Goal: Information Seeking & Learning: Learn about a topic

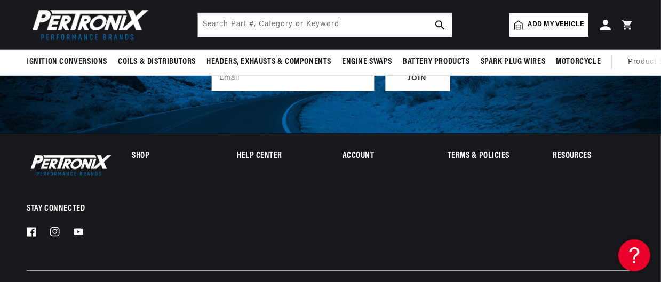
scroll to position [589, 0]
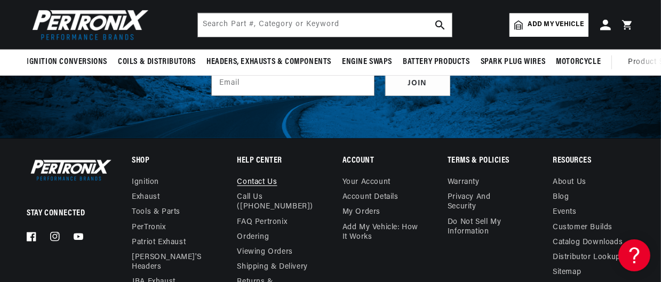
click at [259, 157] on details "Help Center Contact us Call Us (913-808-2376) FAQ Pertronix Ordering Viewing Or…" at bounding box center [278, 253] width 81 height 192
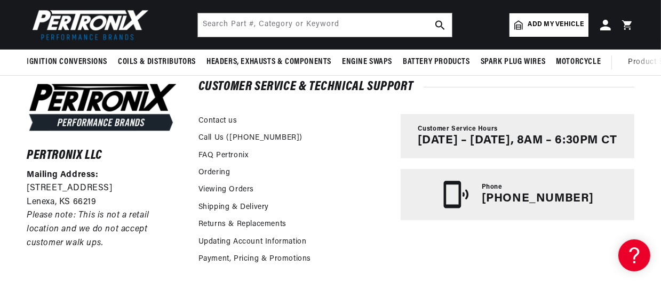
scroll to position [184, 0]
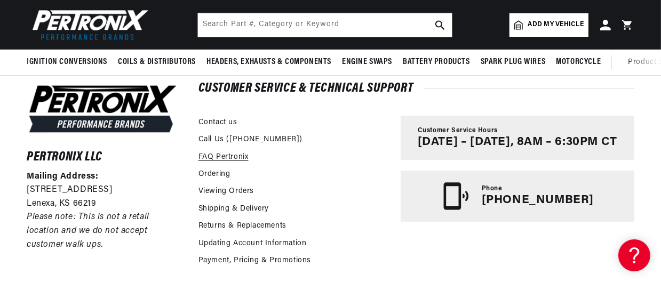
click at [218, 157] on link "FAQ Pertronix" at bounding box center [224, 158] width 50 height 12
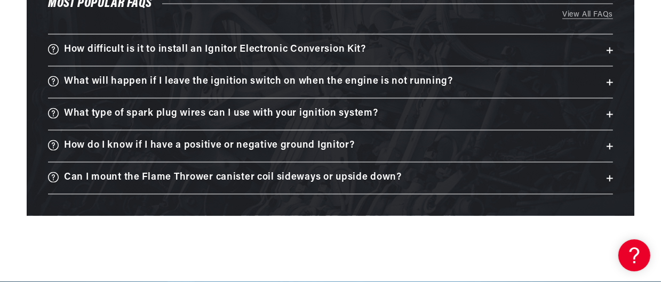
click at [248, 171] on h3 "Can I mount the Flame Thrower canister coil sideways or upside down?" at bounding box center [233, 178] width 338 height 17
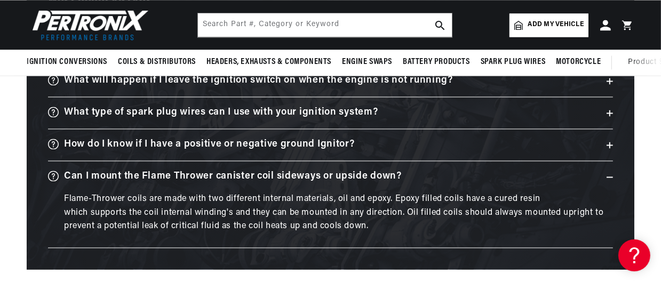
scroll to position [1813, 0]
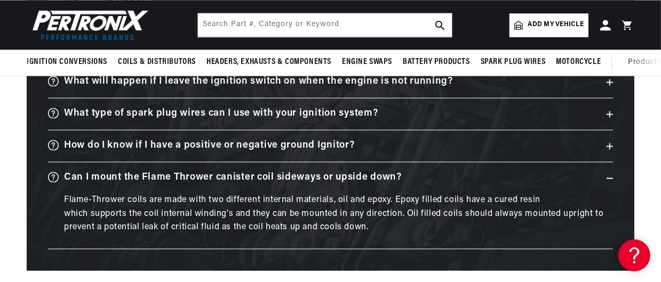
click at [341, 141] on h3 "How do I know if I have a positive or negative ground Ignitor?" at bounding box center [209, 146] width 291 height 17
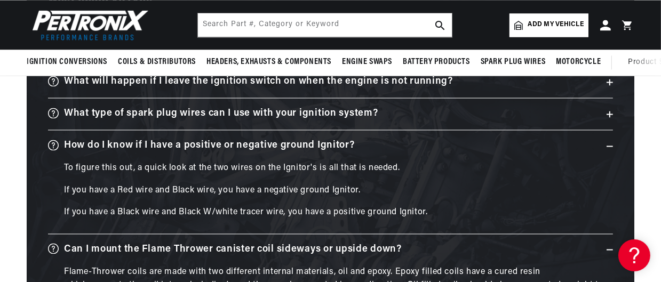
scroll to position [0, 0]
click at [378, 112] on summary "What type of spark plug wires can I use with your ignition system?" at bounding box center [330, 113] width 565 height 31
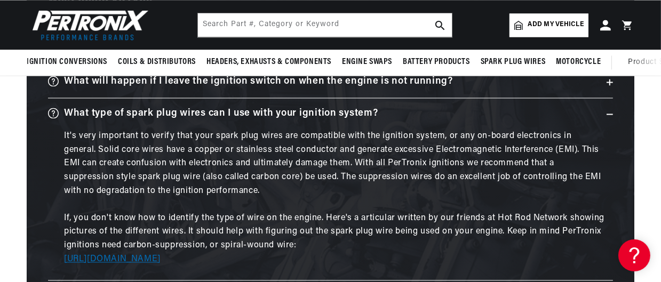
click at [161, 255] on link "https://www.hotrod.com/articles/1006rc-ignition-wiring/" at bounding box center [112, 259] width 97 height 9
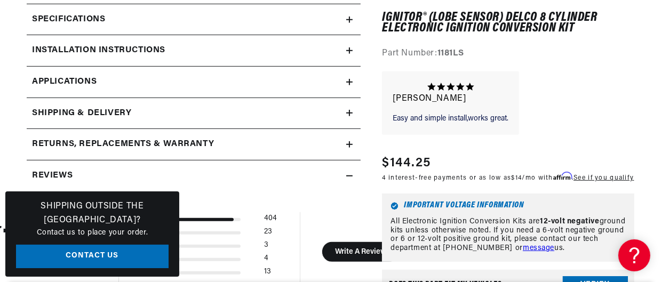
scroll to position [0, 323]
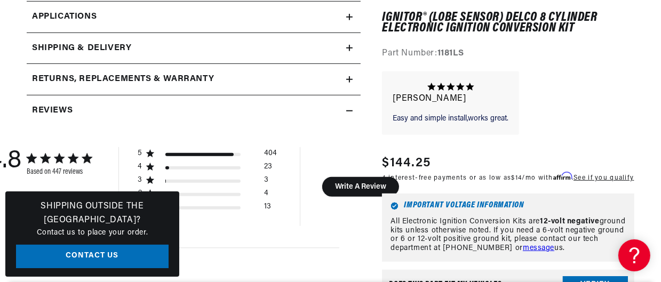
scroll to position [576, 0]
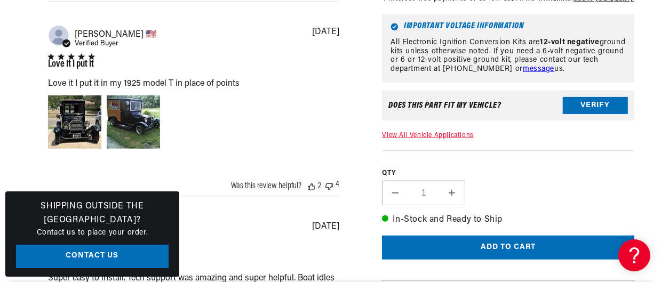
scroll to position [853, 0]
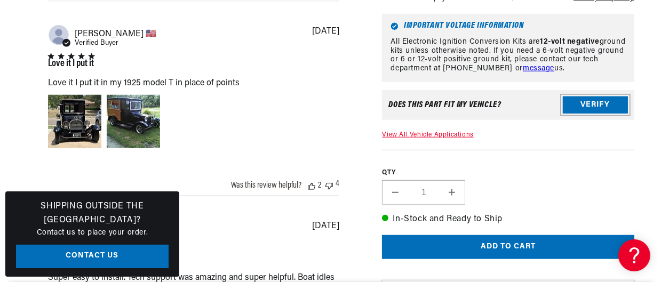
click at [590, 108] on button "Verify" at bounding box center [595, 105] width 65 height 17
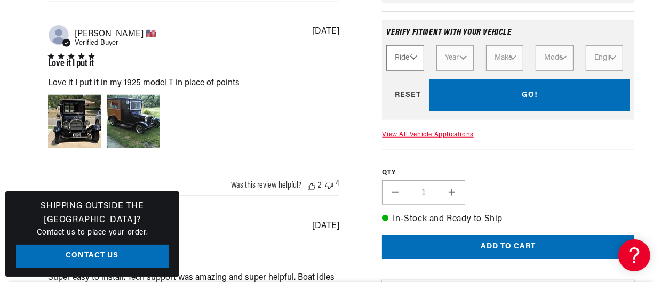
scroll to position [0, 323]
click at [412, 57] on select "Ride Type Automotive Agricultural Industrial Marine Motorcycle" at bounding box center [404, 58] width 37 height 26
select select "Automotive"
click at [386, 47] on select "Ride Type Automotive Agricultural Industrial Marine Motorcycle" at bounding box center [404, 58] width 37 height 26
select select "Automotive"
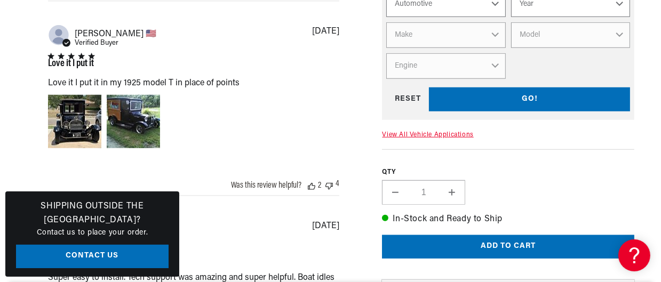
scroll to position [0, 0]
click at [620, 6] on select "Year 2024 2023 2022 2021 2020 2019 2018 2017 2016 2015 2014 2013 2012 2011 2010…" at bounding box center [570, 4] width 119 height 26
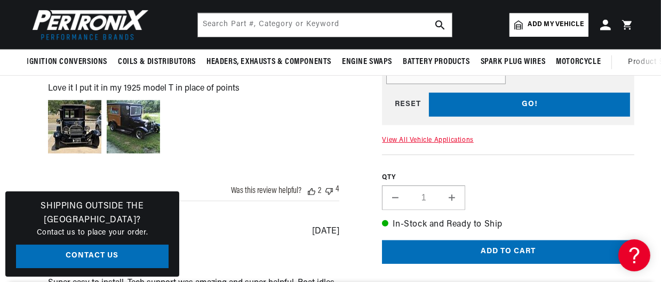
scroll to position [846, 0]
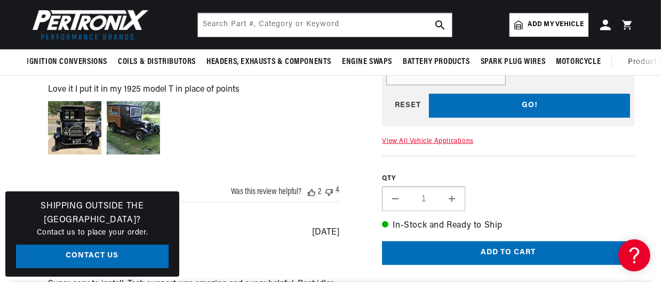
select select "2007"
click at [511, 0] on select "Year 2024 2023 2022 2021 2020 2019 2018 2017 2016 2015 2014 2013 2012 2011 2010…" at bounding box center [570, 11] width 119 height 26
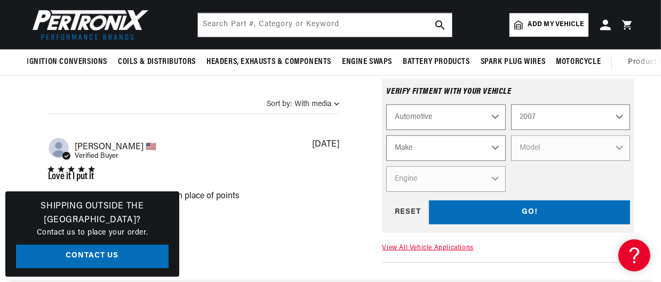
scroll to position [0, 0]
click at [604, 115] on select "2024 2023 2022 2021 2020 2019 2018 2017 2016 2015 2014 2013 2012 2011 2010 2009…" at bounding box center [570, 118] width 119 height 26
click at [619, 119] on select "2024 2023 2022 2021 2020 2019 2018 2017 2016 2015 2014 2013 2012 2011 2010 2009…" at bounding box center [570, 118] width 119 height 26
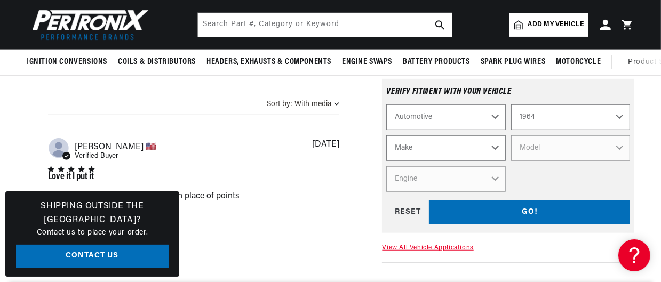
click at [575, 120] on select "2024 2023 2022 2021 2020 2019 2018 2017 2016 2015 2014 2013 2012 2011 2010 2009…" at bounding box center [570, 118] width 119 height 26
select select "1964"
click at [482, 145] on select "Make American Motors Aston Martin Austin Austin Healey Bentley Buick Cadillac C…" at bounding box center [445, 149] width 119 height 26
select select "Pontiac"
click at [452, 144] on select "Make American Motors Aston Martin Austin Austin Healey Bentley Buick Cadillac C…" at bounding box center [445, 149] width 119 height 26
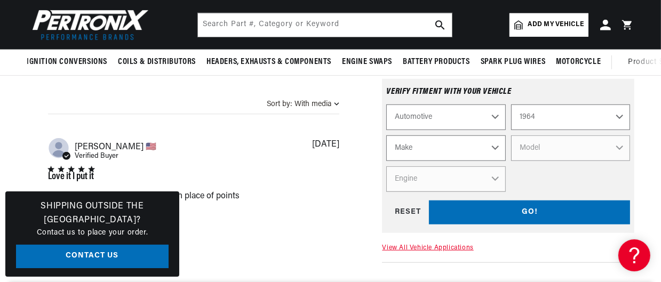
select select "Pontiac"
click at [604, 147] on select "Model Acadian Beaumont Bonneville Catalina Grand Prix GTO Laurentian LeMans Par…" at bounding box center [570, 149] width 119 height 26
select select "GTO"
click at [511, 138] on select "Model Acadian Beaumont Bonneville Catalina Grand Prix GTO Laurentian LeMans Par…" at bounding box center [570, 149] width 119 height 26
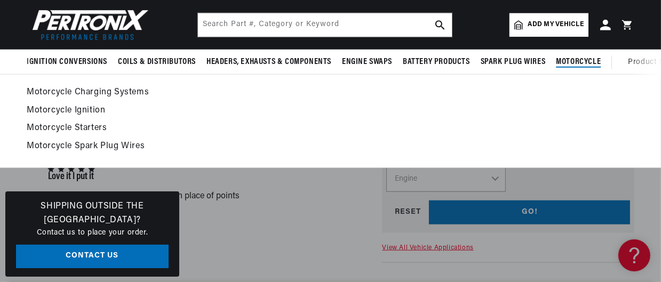
select select "GTO"
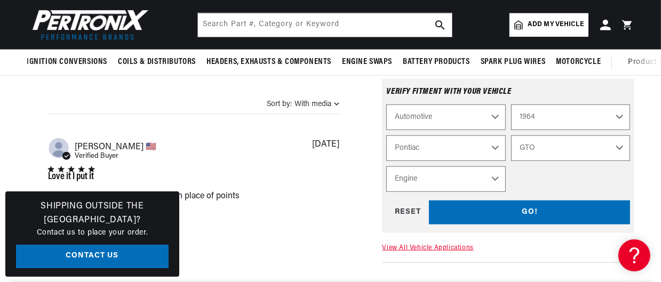
scroll to position [0, 0]
click at [495, 174] on select "Engine 6.6L 7.5L 389cid / 6.4L" at bounding box center [445, 180] width 119 height 26
select select "389cid-6.4L"
click at [386, 169] on select "Engine 6.6L 7.5L 389cid / 6.4L" at bounding box center [445, 180] width 119 height 26
select select "Engine"
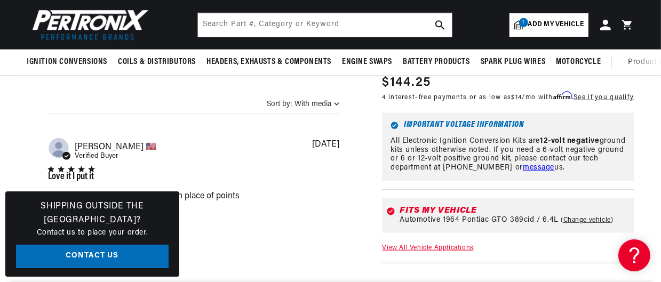
scroll to position [0, 323]
click at [571, 241] on div "Fits my vehicle Automotive 1964 Pontiac GTO 389cid / 6.4L Change vehicle" at bounding box center [508, 215] width 252 height 52
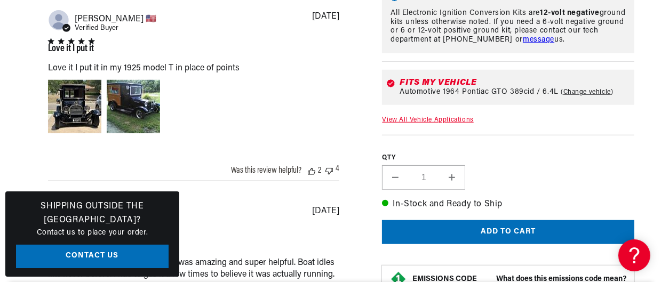
click at [454, 119] on link "View All Vehicle Applications" at bounding box center [427, 120] width 91 height 6
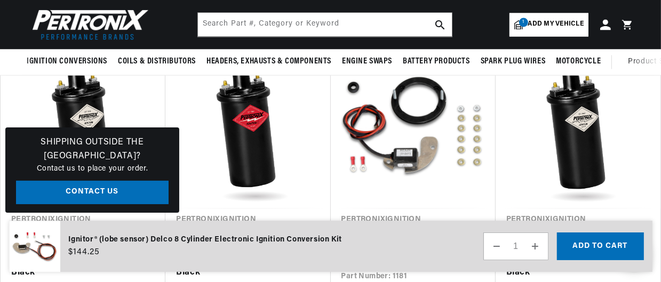
scroll to position [1777, 0]
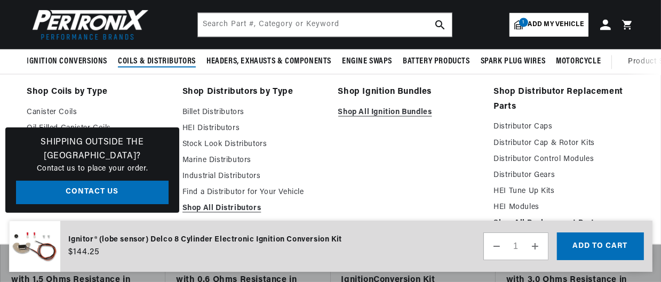
click at [142, 62] on span "Coils & Distributors" at bounding box center [157, 62] width 78 height 11
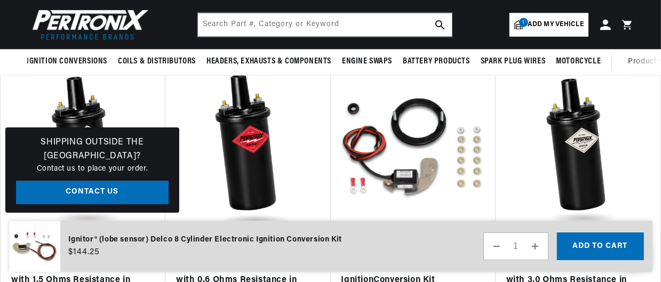
scroll to position [0, 0]
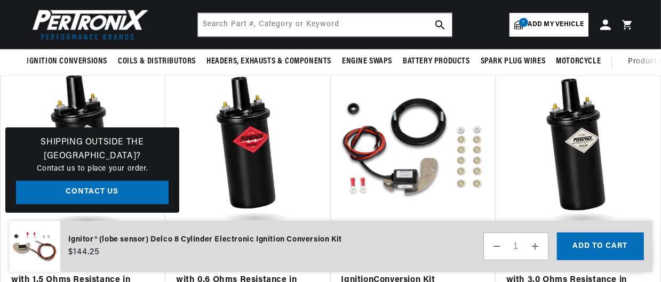
click at [109, 247] on link "PerTronix 40011 Ignitor Oil Filled 40,000 Volt Ignition Coil with 1.5 Ohms Resi…" at bounding box center [77, 274] width 133 height 54
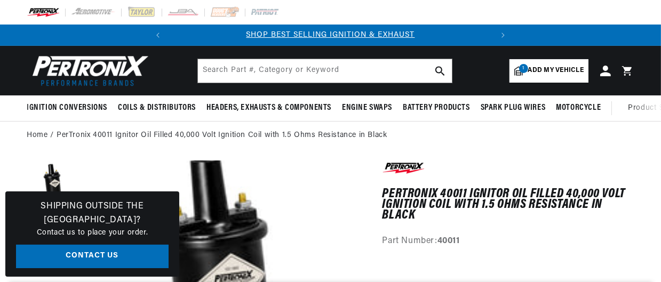
scroll to position [18, 0]
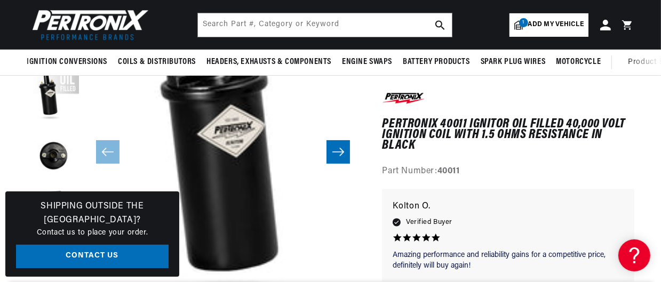
scroll to position [0, 0]
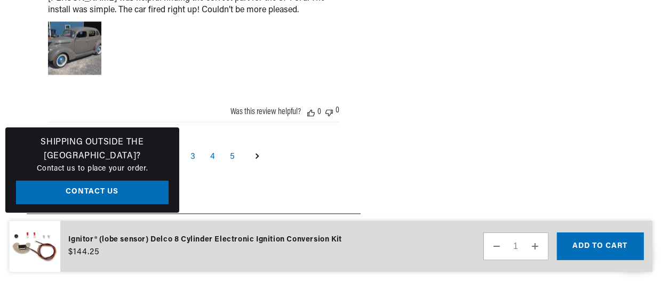
click at [263, 64] on div "37 Flathead V8 [PERSON_NAME] was helpful finding the correct part for the 37 Fo…" at bounding box center [193, 27] width 291 height 117
